Goal: Task Accomplishment & Management: Manage account settings

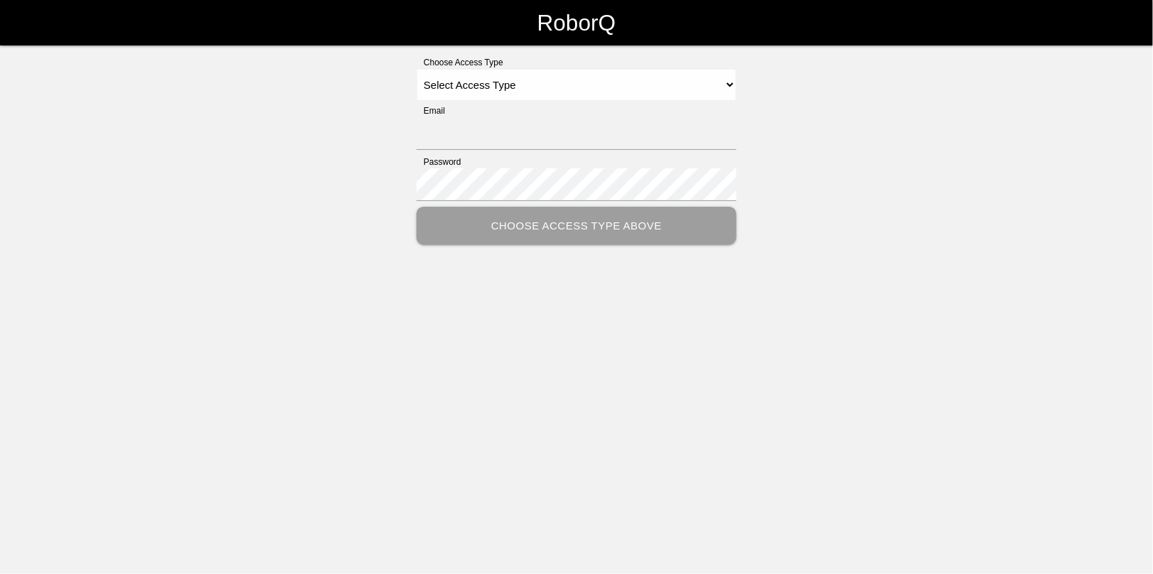
type input "[EMAIL_ADDRESS][DOMAIN_NAME]"
click at [491, 84] on select "Select Access Type Admin Customer Supervisor Worker" at bounding box center [577, 85] width 320 height 32
select select "Admin"
click at [417, 69] on select "Select Access Type Admin Customer Supervisor Worker" at bounding box center [577, 85] width 320 height 32
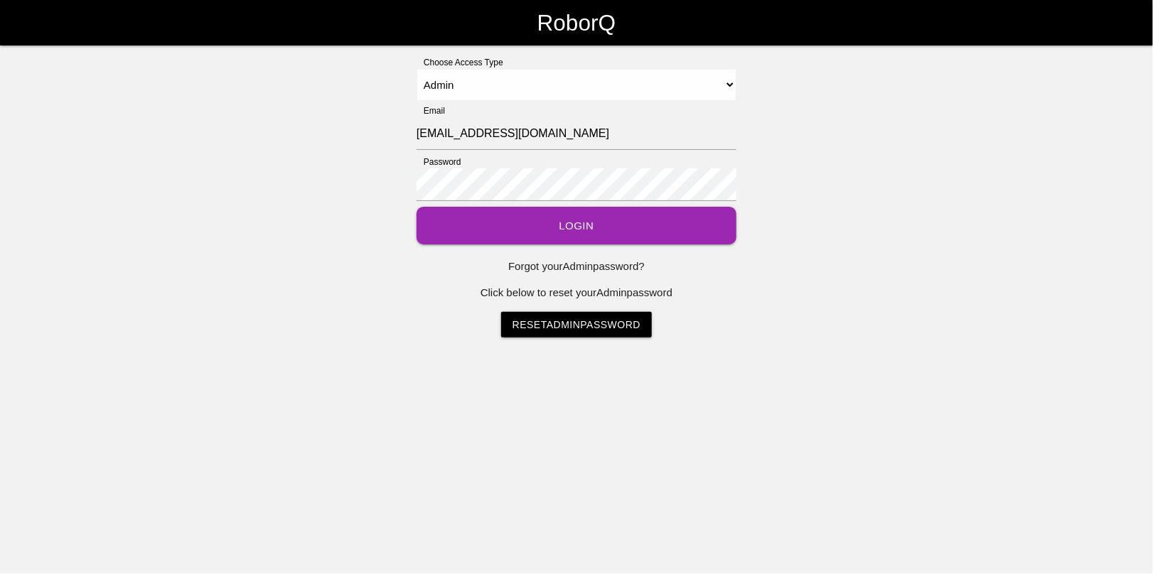
click at [587, 226] on button "Login" at bounding box center [577, 226] width 320 height 38
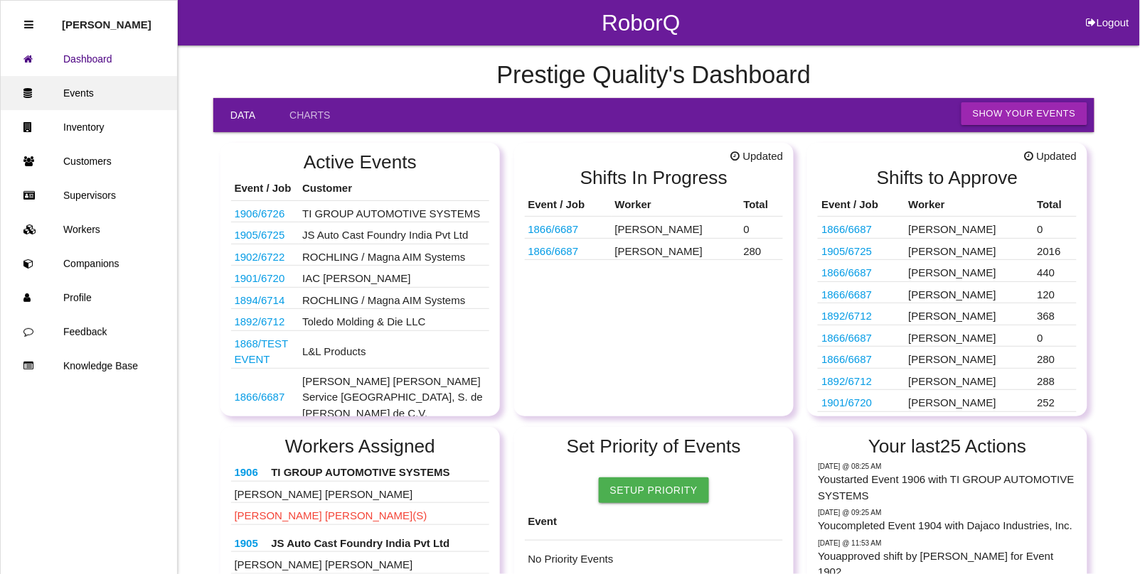
click at [80, 95] on link "Events" at bounding box center [89, 93] width 176 height 34
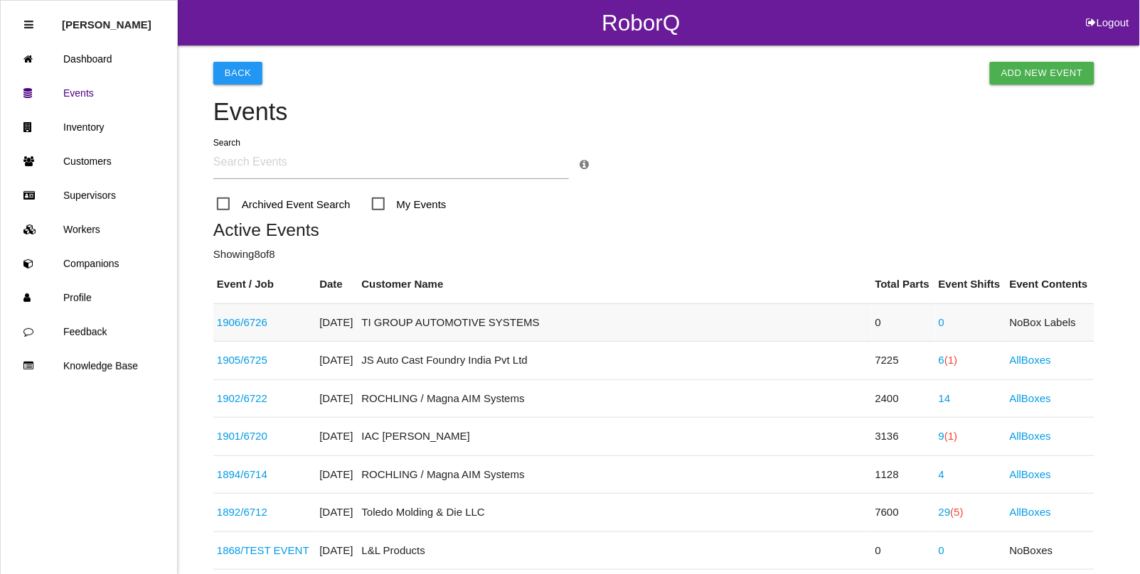
click at [260, 318] on link "1906 / 6726" at bounding box center [242, 322] width 50 height 12
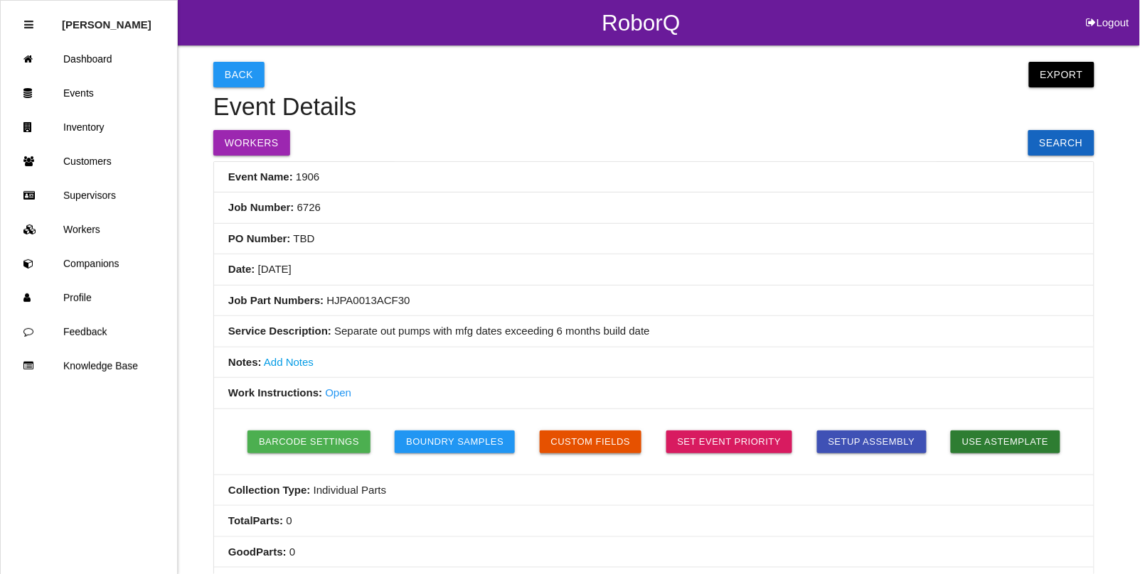
click at [594, 444] on button "Custom Fields" at bounding box center [591, 442] width 102 height 23
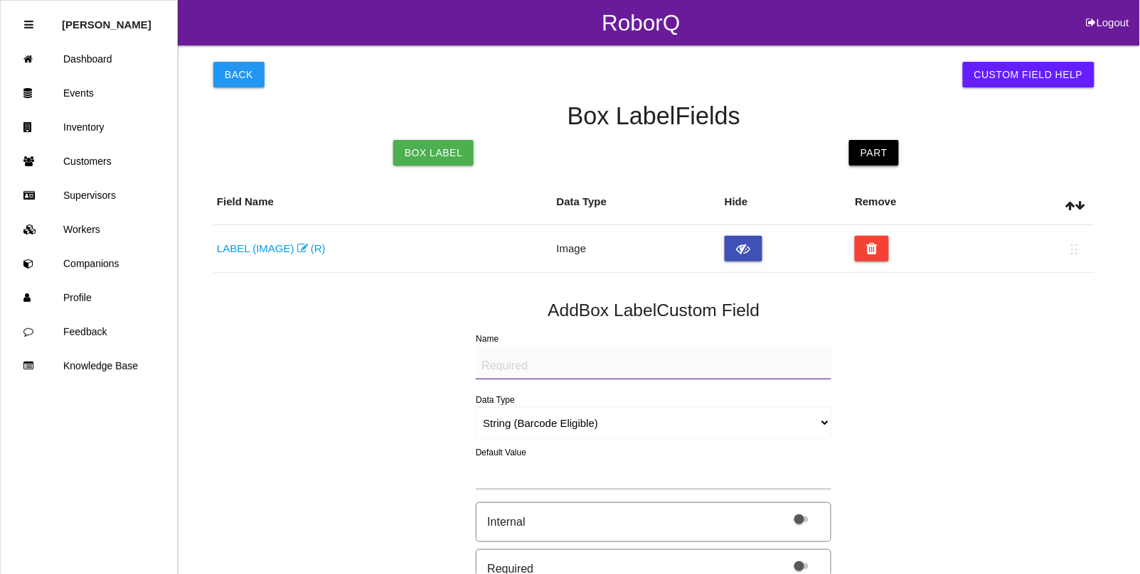
click at [869, 150] on link "Part" at bounding box center [874, 153] width 50 height 26
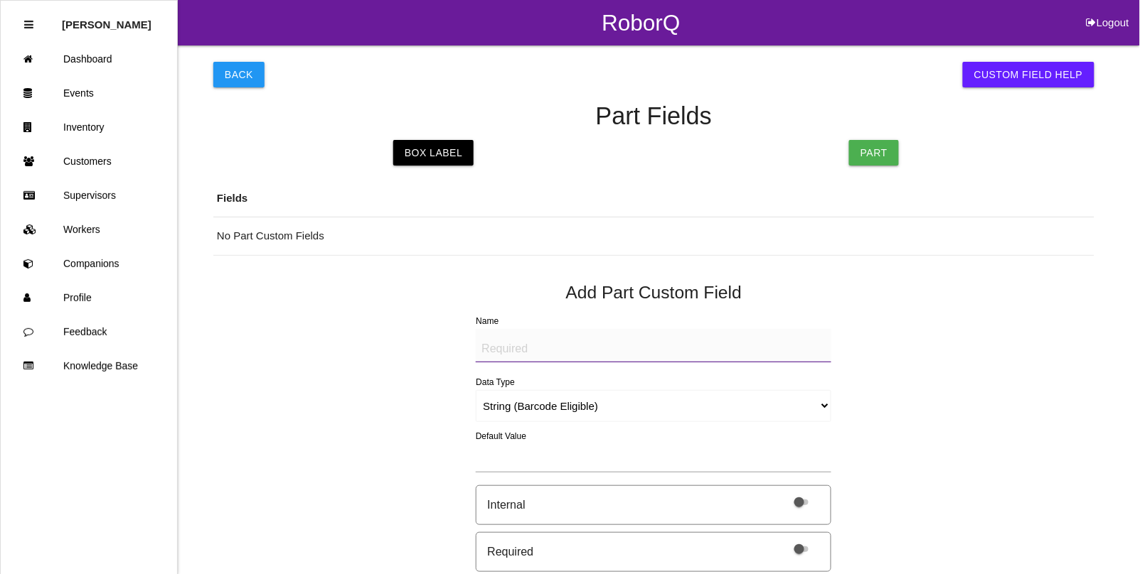
click at [571, 349] on textarea "Name" at bounding box center [653, 345] width 355 height 33
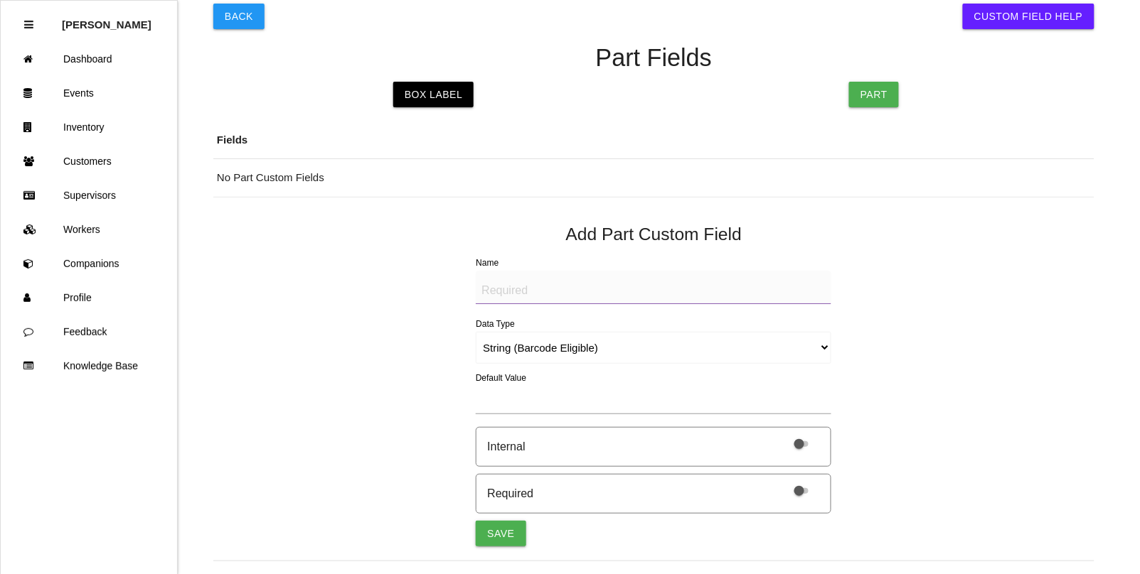
scroll to position [89, 0]
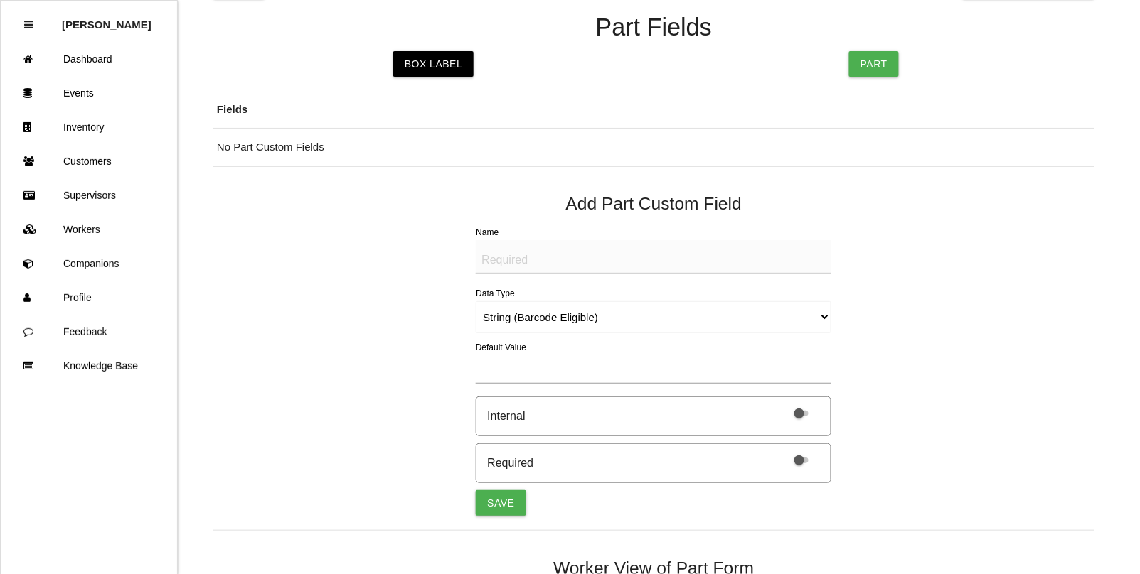
click at [494, 264] on textarea "Name" at bounding box center [653, 256] width 355 height 33
drag, startPoint x: 586, startPoint y: 260, endPoint x: 306, endPoint y: 233, distance: 281.4
click at [306, 233] on div "Back Custom Field Help Part Fields Box Label Part Fields No Part Custom Fields …" at bounding box center [653, 388] width 881 height 862
type textarea "BAD PART (IMAGE)"
click at [541, 320] on select "String (Barcode Eligible) Number Instructions True/False Select One of Many Sel…" at bounding box center [653, 317] width 355 height 32
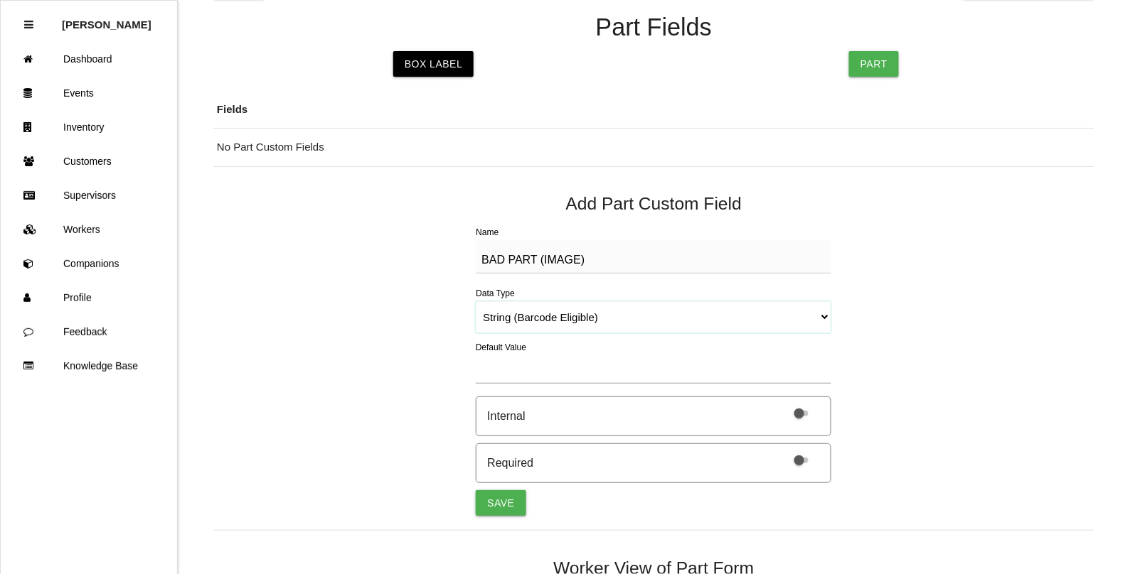
select select "imageCF"
click at [476, 301] on select "String (Barcode Eligible) Number Instructions True/False Select One of Many Sel…" at bounding box center [653, 317] width 355 height 32
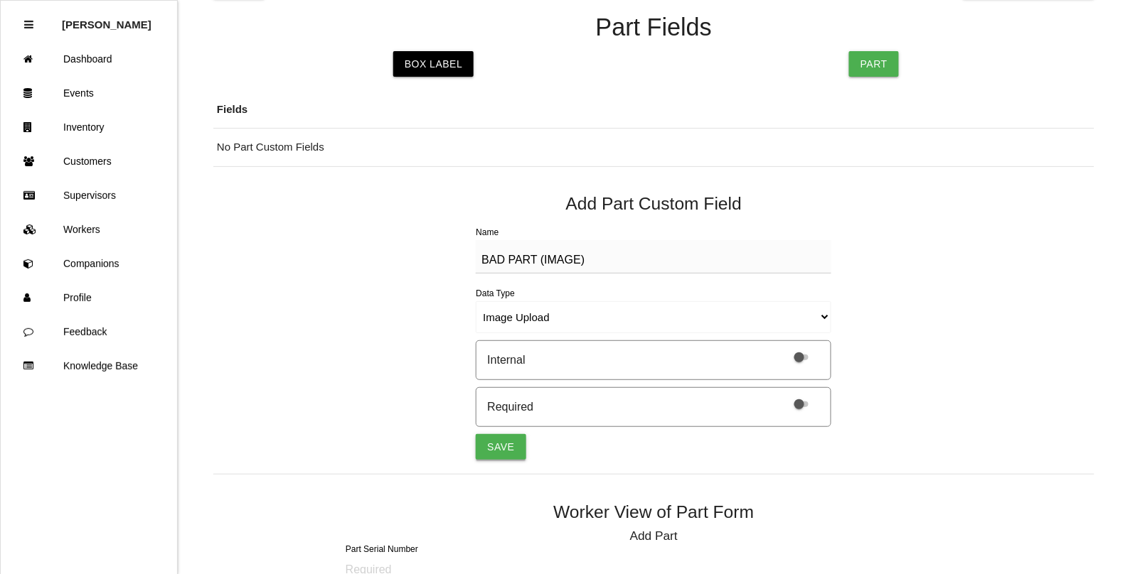
click at [502, 448] on button "Save" at bounding box center [501, 447] width 50 height 26
select select "string"
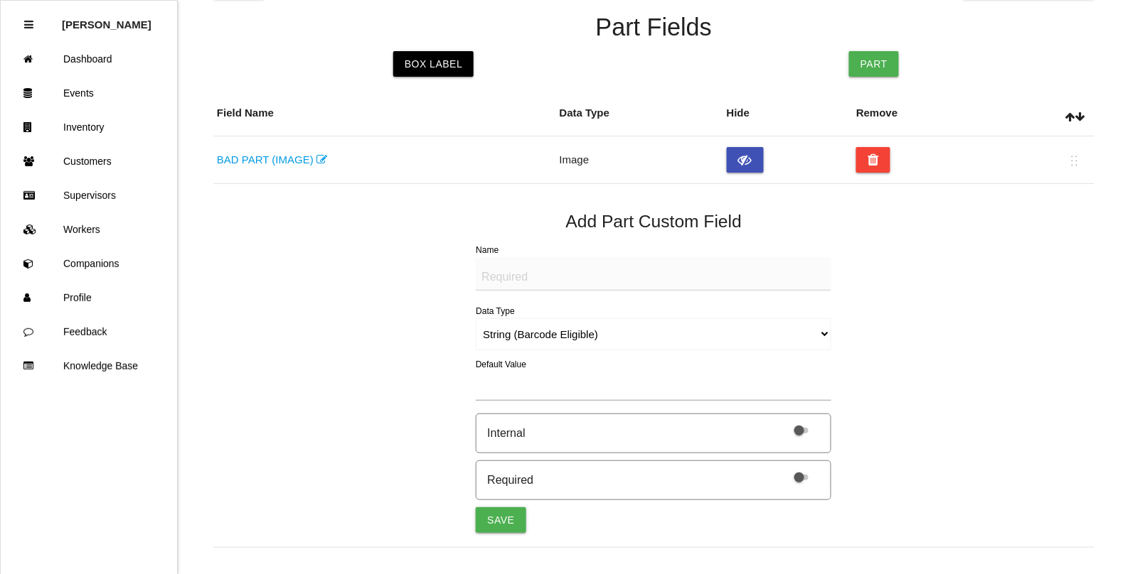
click at [498, 275] on textarea "Name" at bounding box center [653, 273] width 355 height 33
paste textarea "BAD PART (IMAGE)"
type textarea "BAD PART (IMAGE)"
click at [508, 335] on select "String (Barcode Eligible) Number Instructions True/False Select One of Many Sel…" at bounding box center [653, 334] width 355 height 32
select select "imageCF"
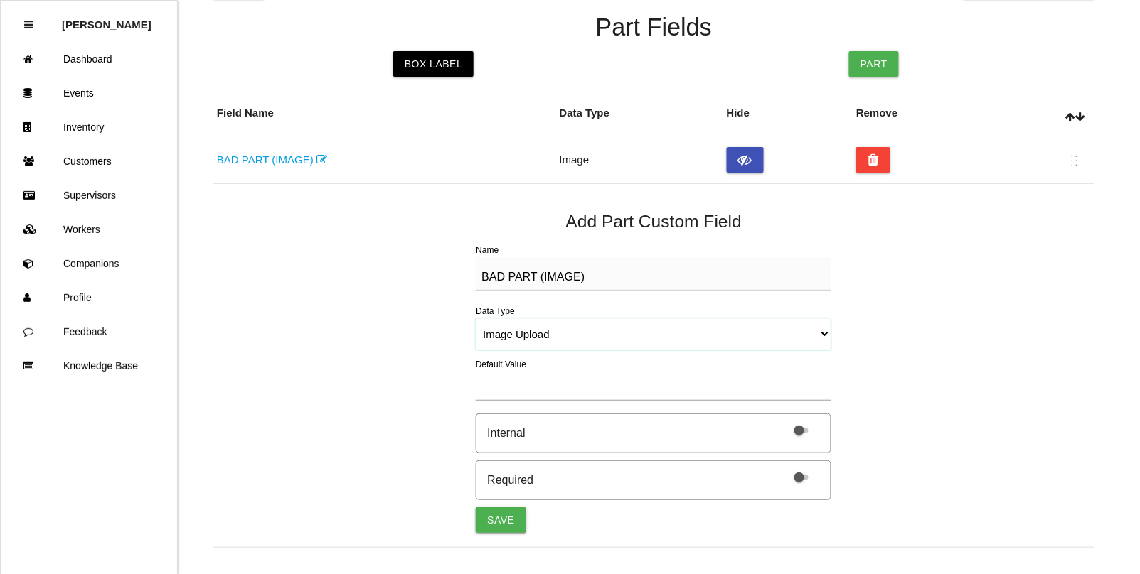
click at [476, 318] on select "String (Barcode Eligible) Number Instructions True/False Select One of Many Sel…" at bounding box center [653, 334] width 355 height 32
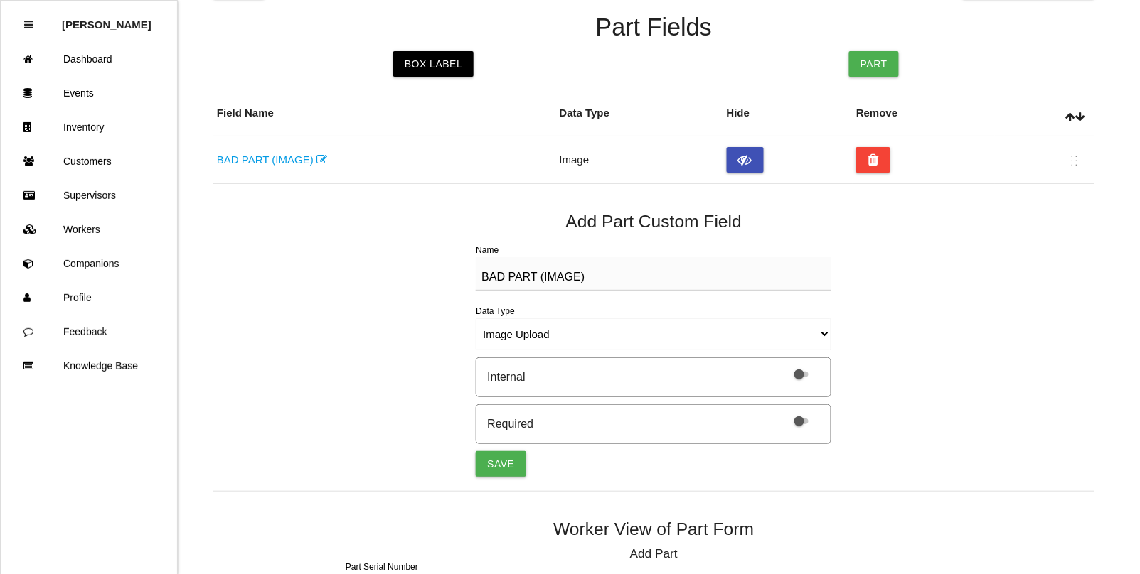
click at [492, 473] on button "Save" at bounding box center [501, 464] width 50 height 26
select select "string"
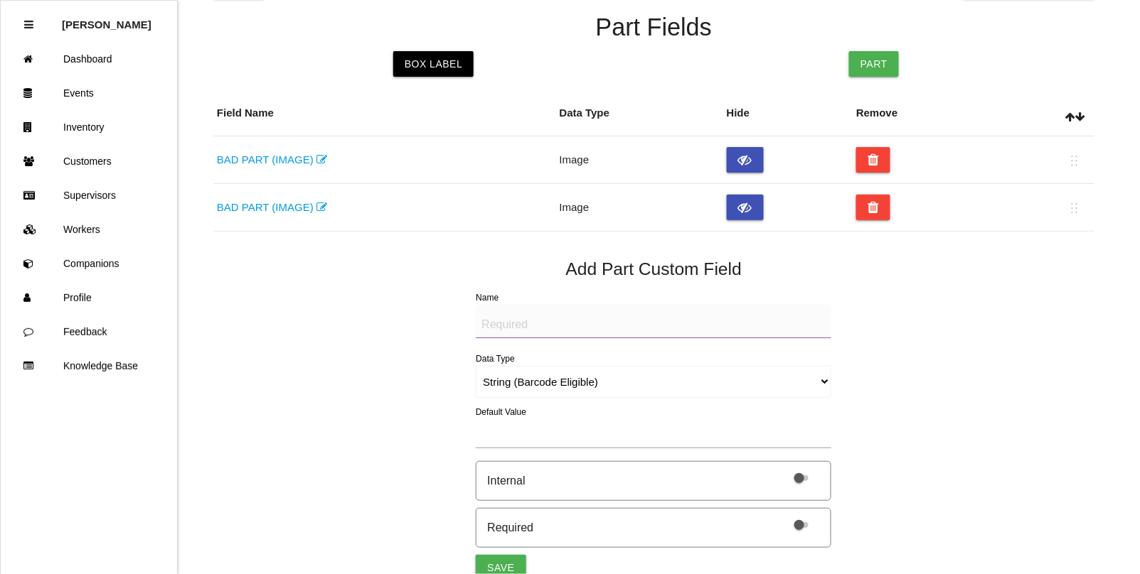
click at [506, 324] on textarea "Name" at bounding box center [653, 321] width 355 height 33
paste textarea "BAD PART (IMAGE)"
type textarea "BAD PART (IMAGE)"
click at [509, 381] on select "String (Barcode Eligible) Number Instructions True/False Select One of Many Sel…" at bounding box center [653, 382] width 355 height 32
select select "imageCF"
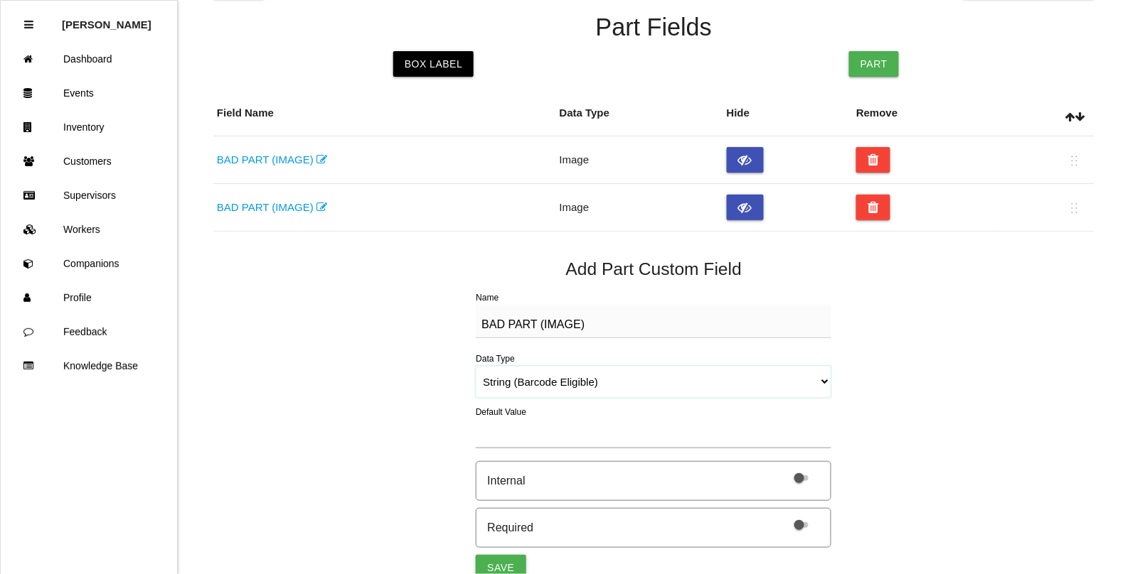
click at [476, 366] on select "String (Barcode Eligible) Number Instructions True/False Select One of Many Sel…" at bounding box center [653, 382] width 355 height 32
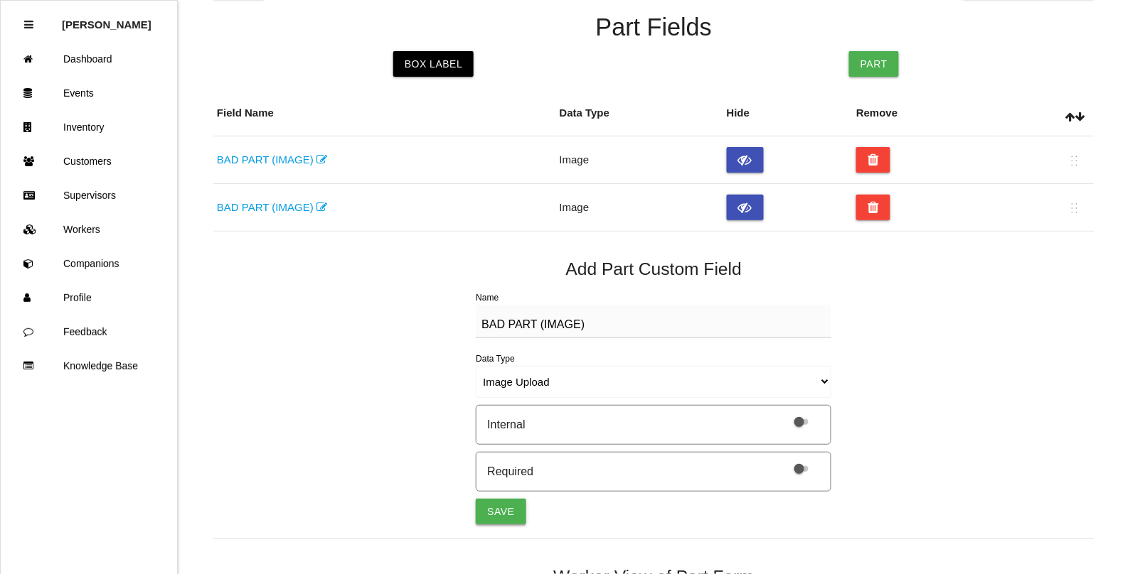
click at [507, 507] on button "Save" at bounding box center [501, 512] width 50 height 26
select select "string"
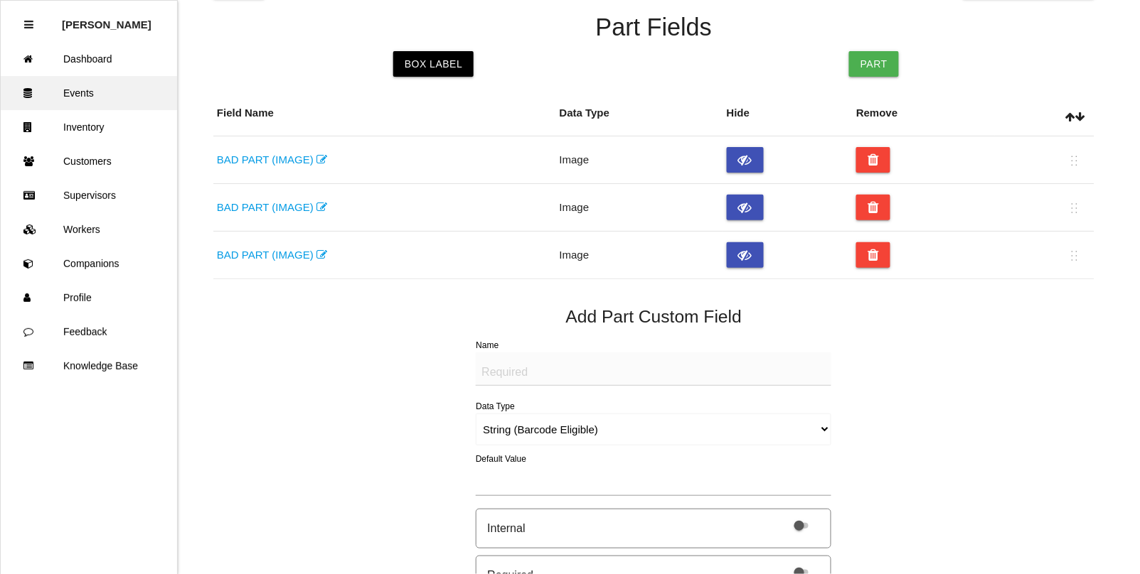
click at [86, 90] on link "Events" at bounding box center [89, 93] width 176 height 34
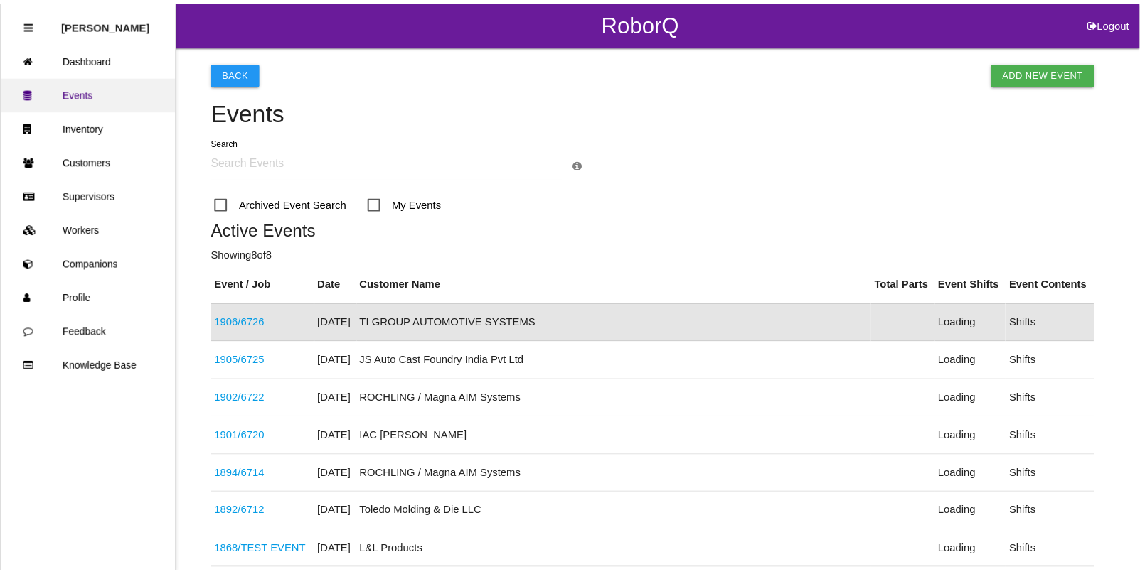
scroll to position [36, 0]
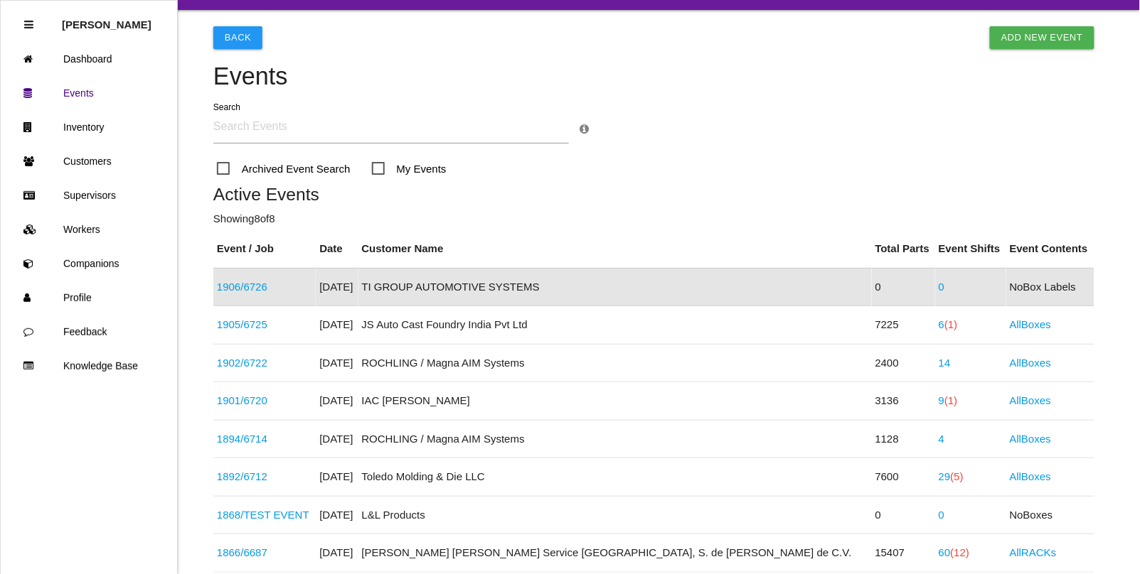
click at [264, 288] on link "1906 / 6726" at bounding box center [242, 287] width 50 height 12
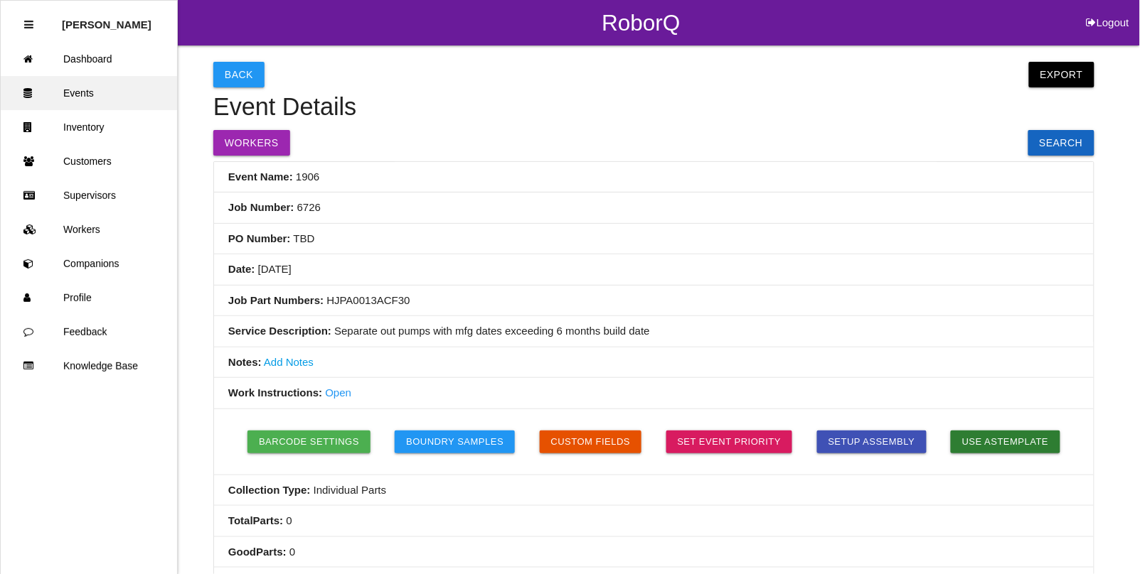
click at [110, 97] on link "Events" at bounding box center [89, 93] width 176 height 34
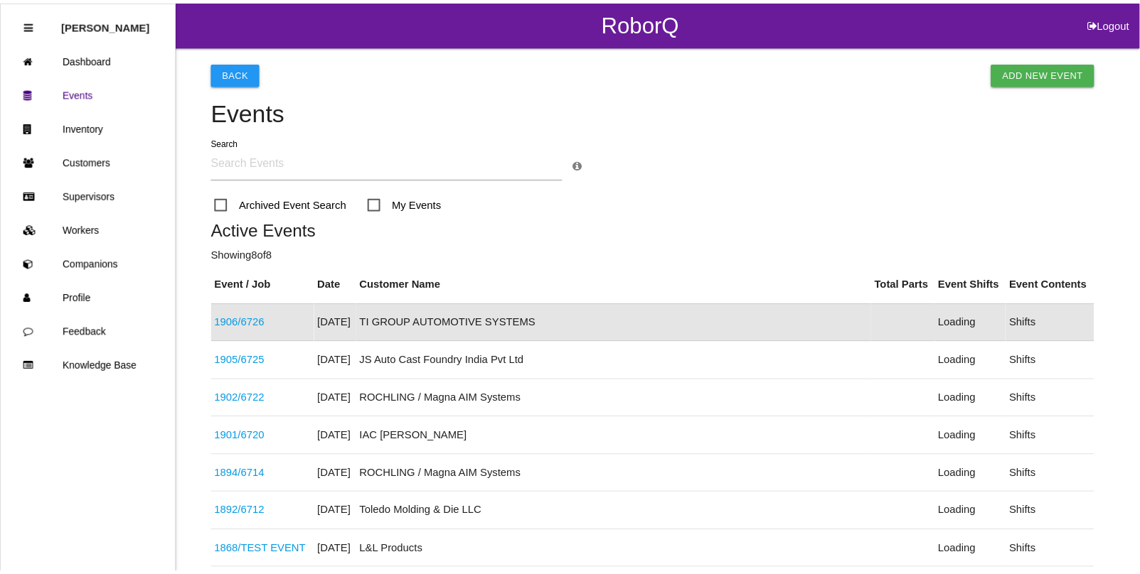
scroll to position [36, 0]
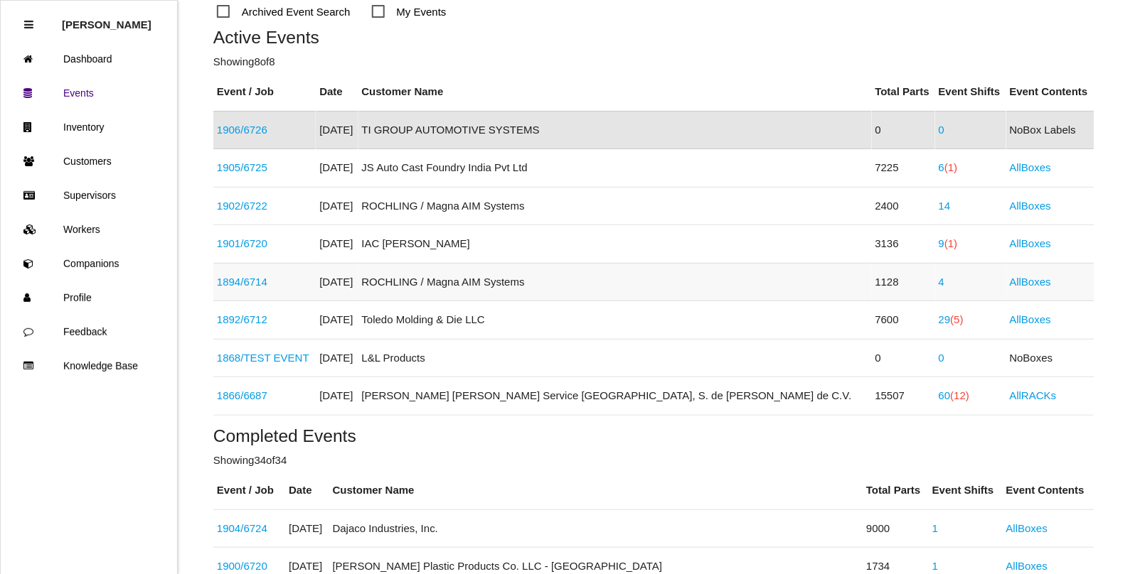
scroll to position [213, 0]
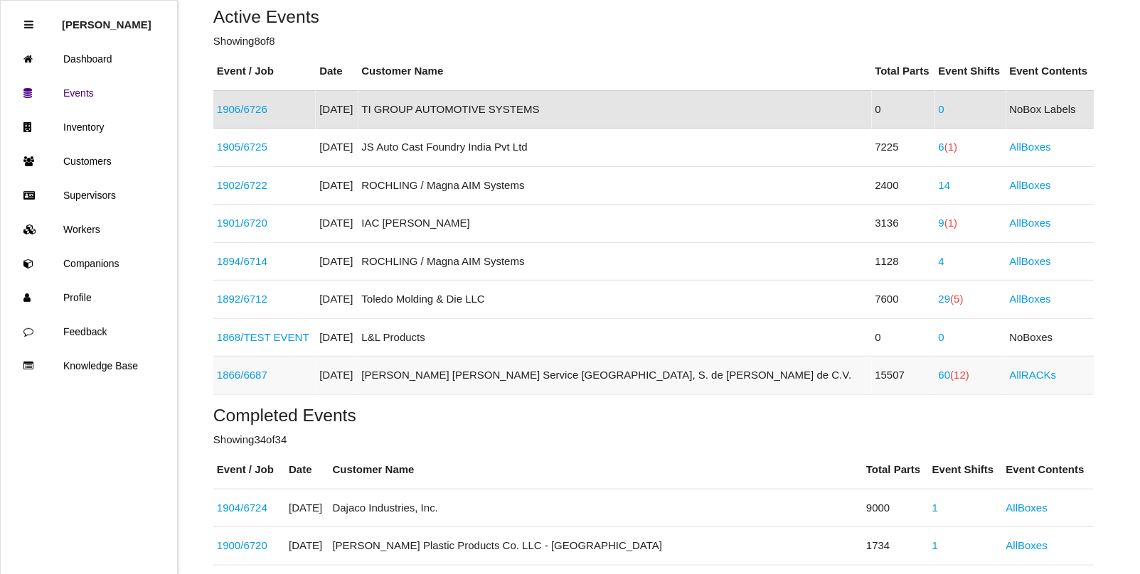
click at [950, 380] on span "(12)" at bounding box center [959, 375] width 19 height 12
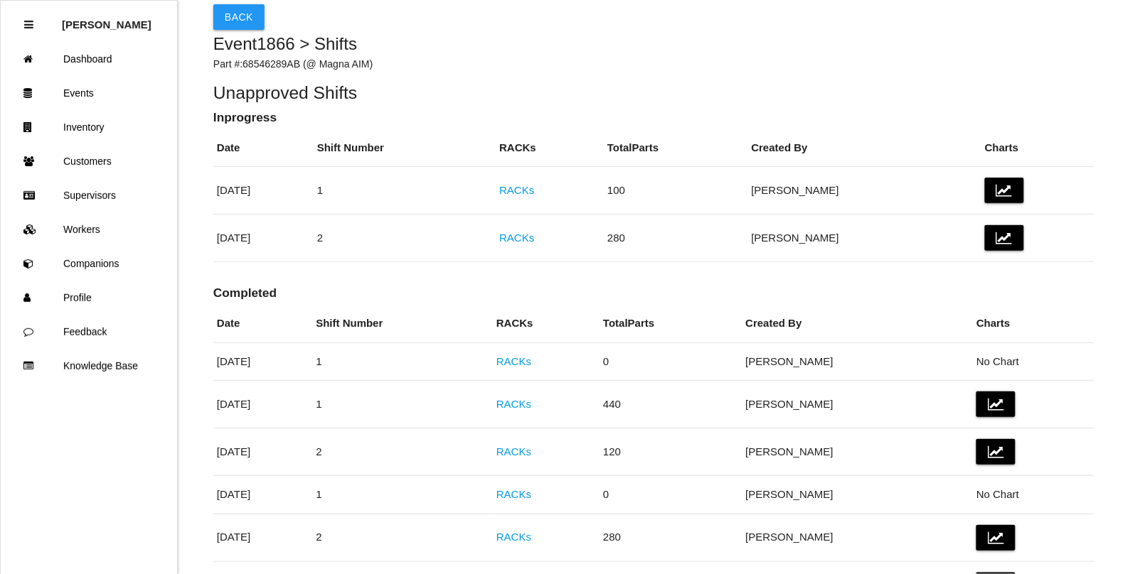
scroll to position [89, 0]
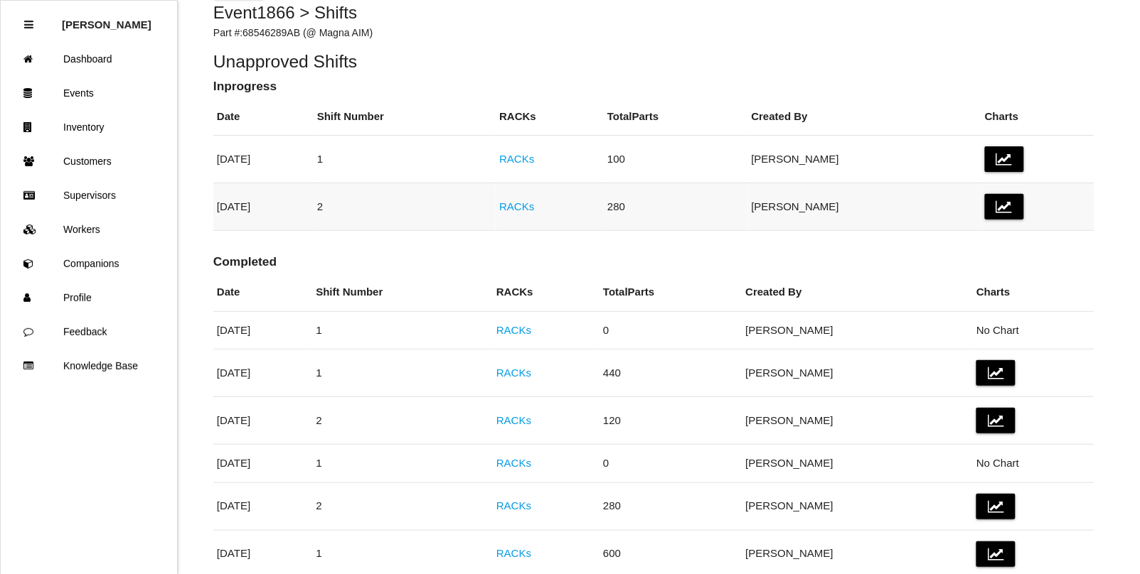
click at [534, 207] on link "RACKs" at bounding box center [516, 206] width 35 height 12
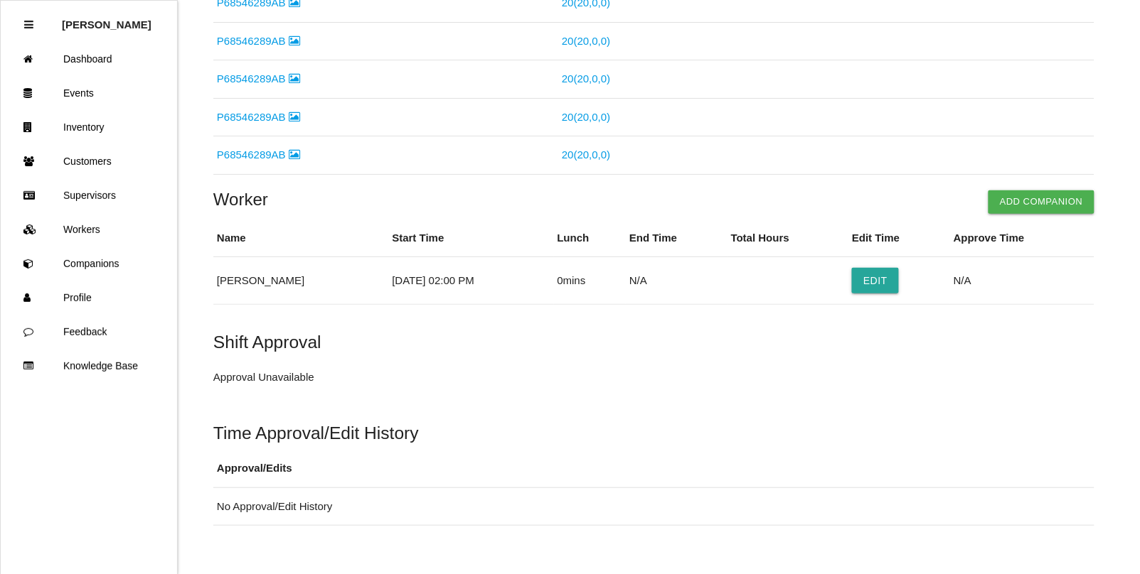
scroll to position [667, 0]
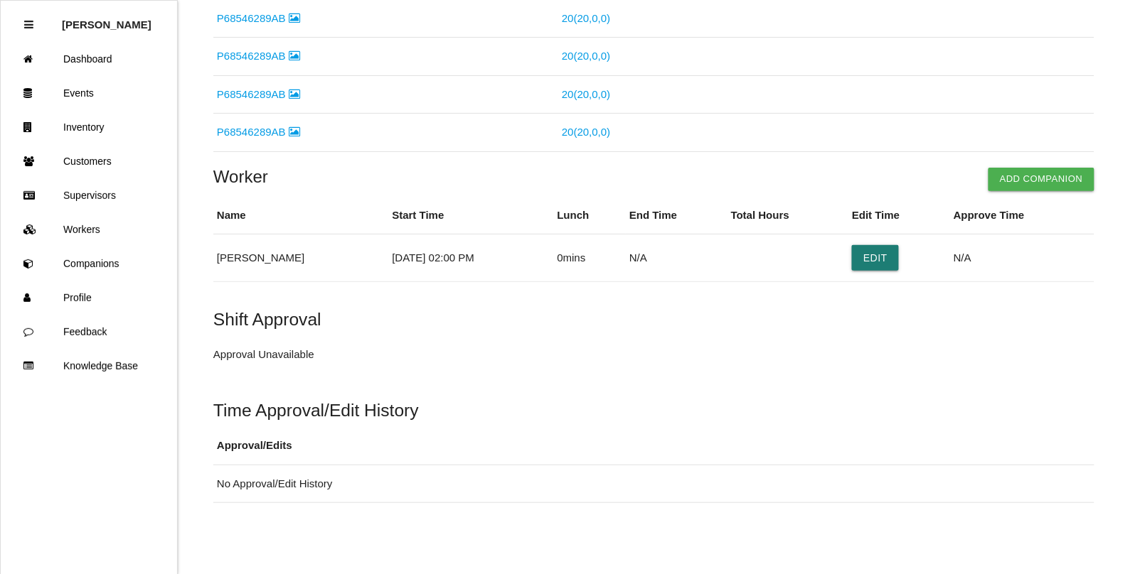
click at [865, 261] on button "Edit" at bounding box center [875, 258] width 47 height 26
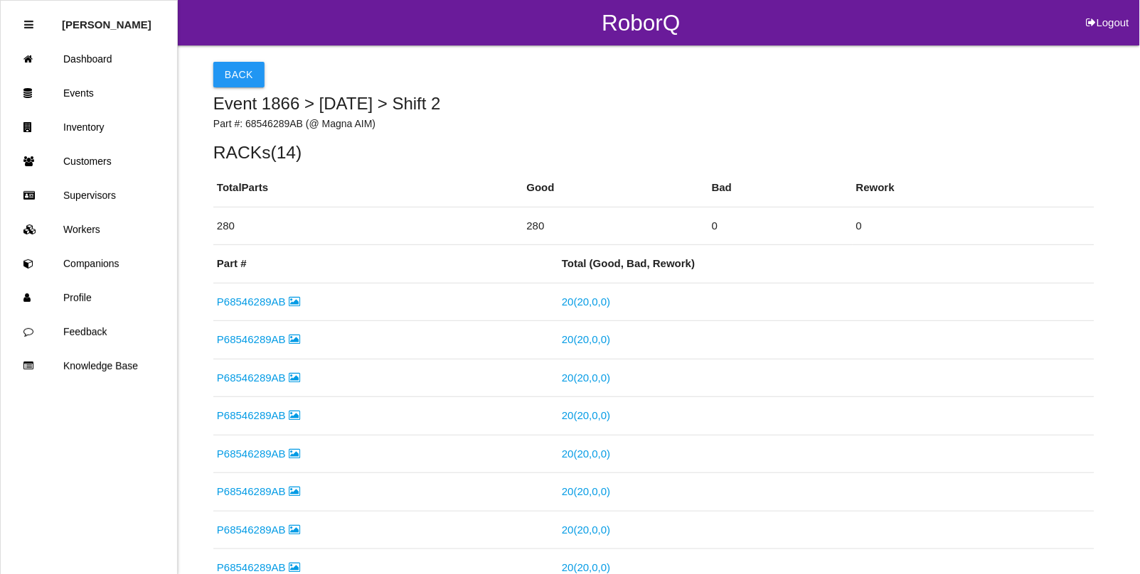
select select "2"
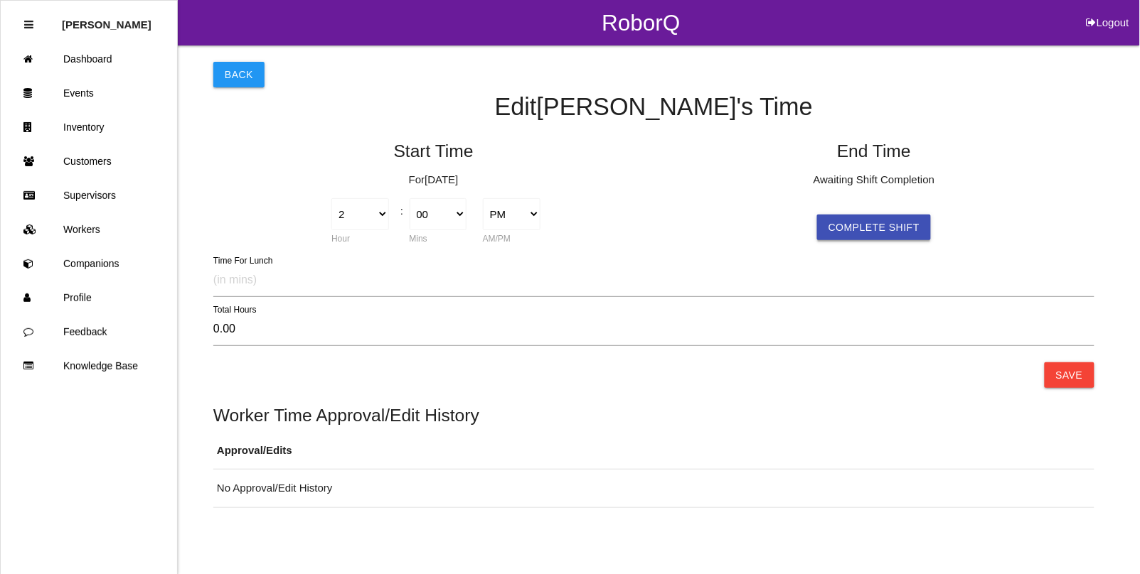
click at [850, 235] on button "Complete Shift" at bounding box center [874, 228] width 114 height 26
select select "2"
click at [818, 220] on select "1 2 3 4 5 6 7 8 9 10 11 12" at bounding box center [801, 214] width 58 height 32
select select "10"
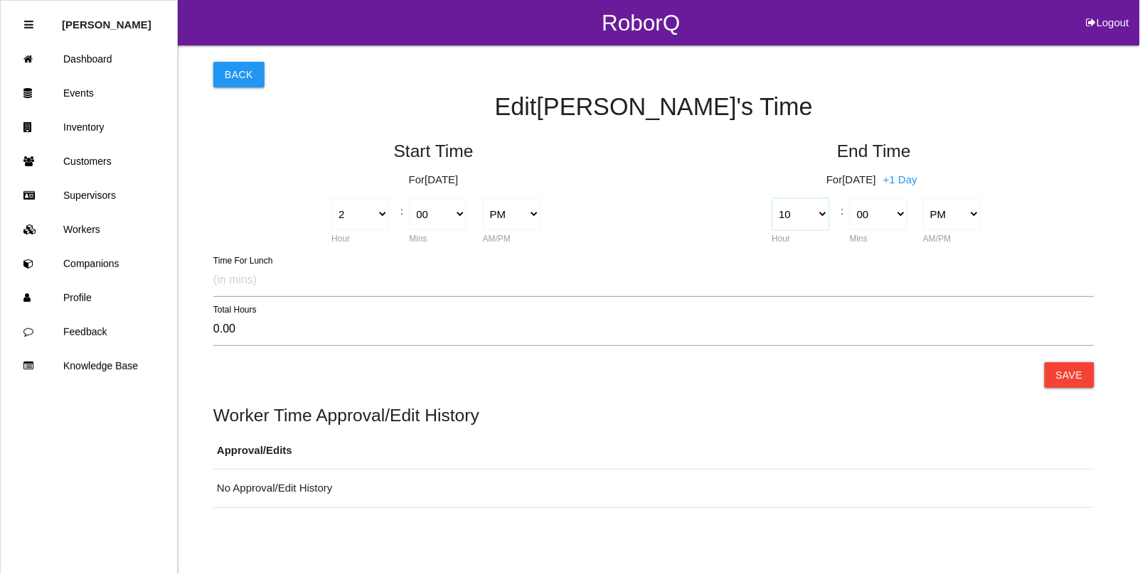
click at [772, 198] on select "1 2 3 4 5 6 7 8 9 10 11 12" at bounding box center [801, 214] width 58 height 32
type input "8.00"
click at [1071, 375] on button "Save" at bounding box center [1069, 376] width 50 height 26
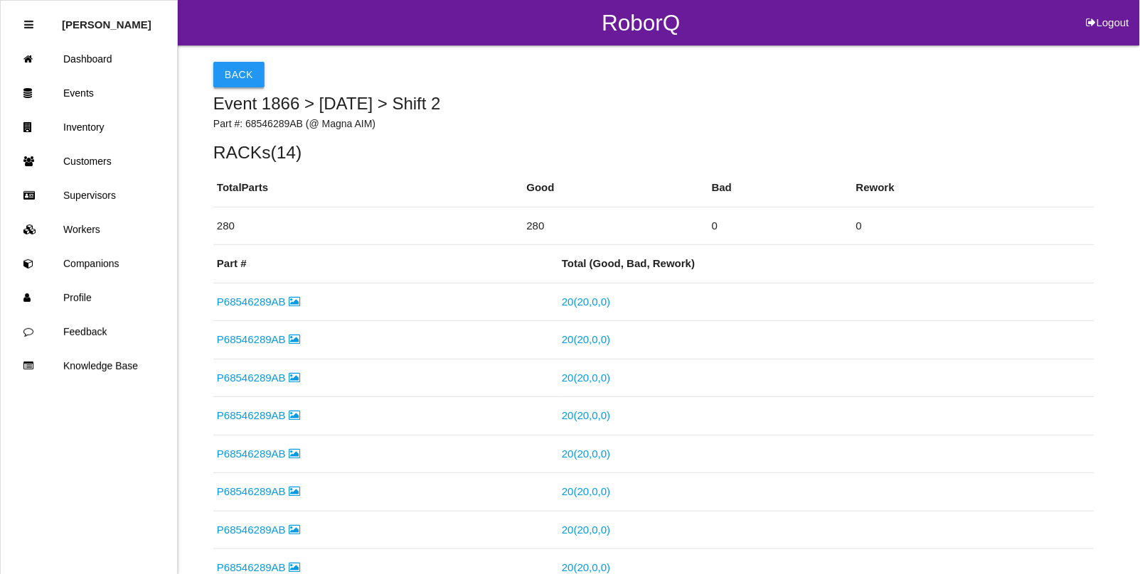
click at [238, 80] on button "Back" at bounding box center [238, 75] width 51 height 26
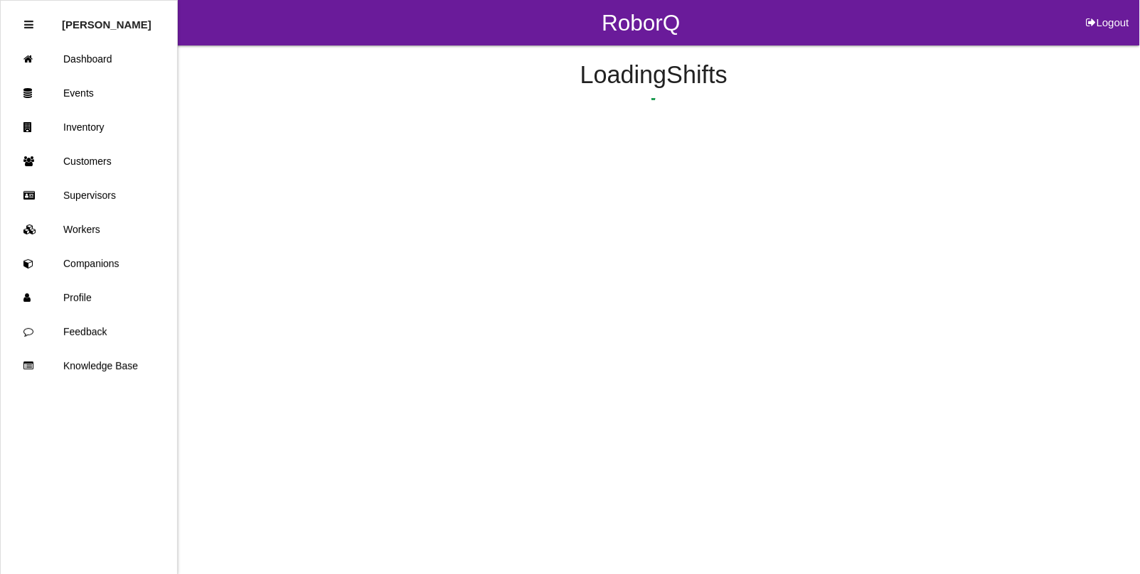
scroll to position [128, 0]
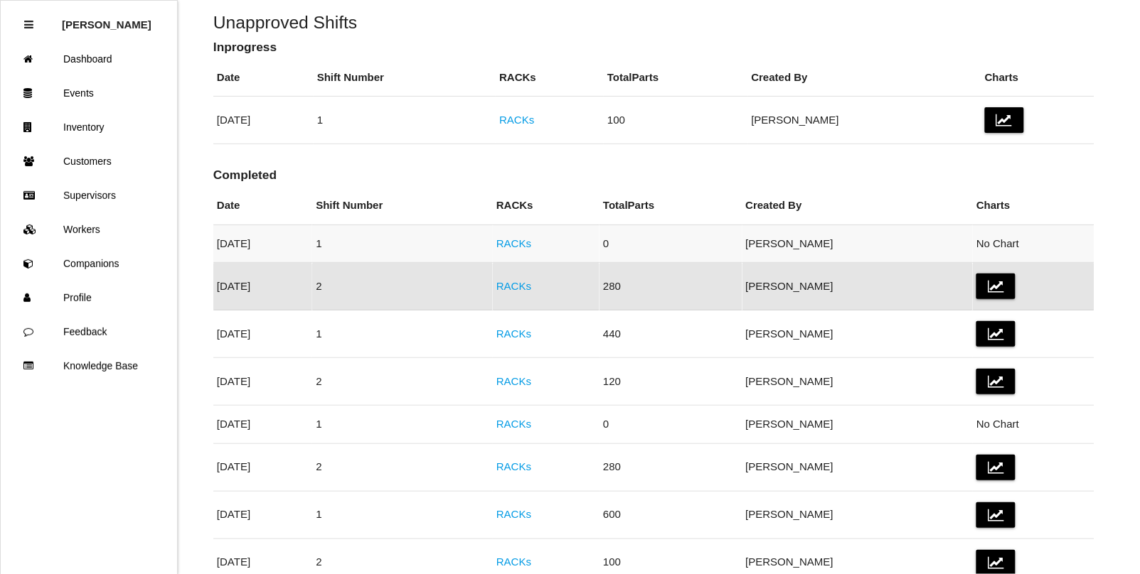
click at [531, 242] on link "RACKs" at bounding box center [513, 243] width 35 height 12
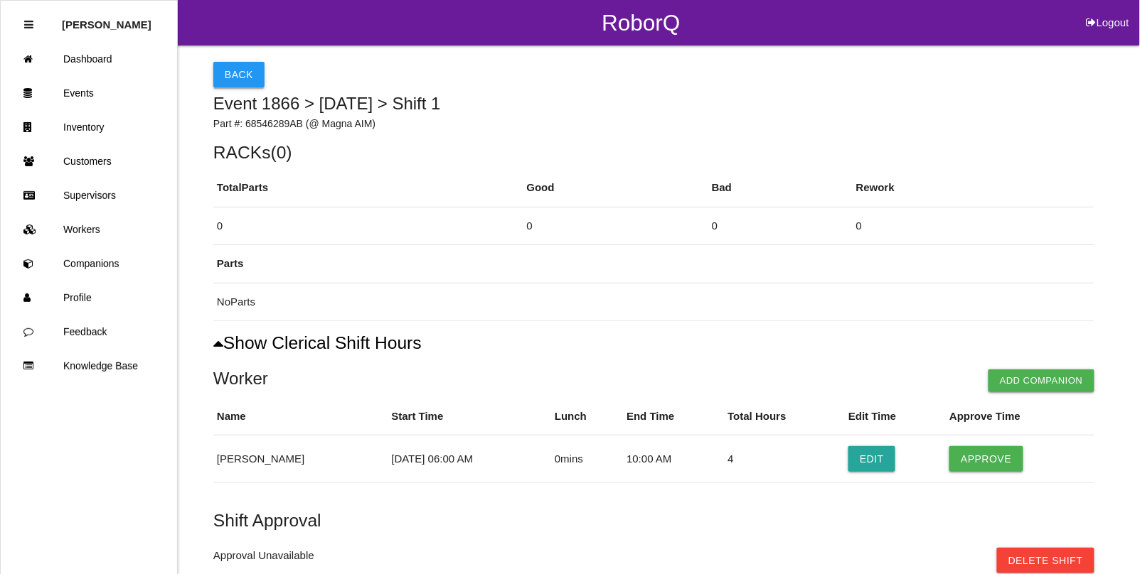
click at [233, 73] on button "Back" at bounding box center [238, 75] width 51 height 26
